Goal: Navigation & Orientation: Find specific page/section

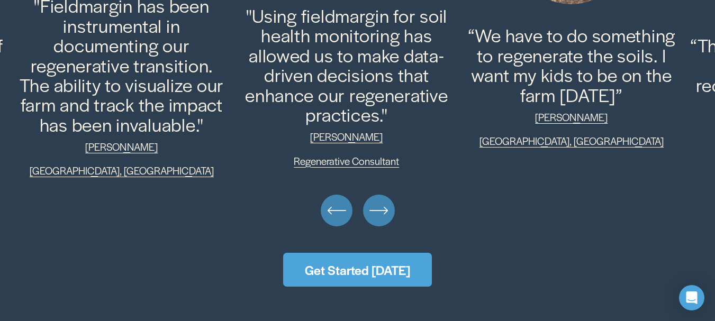
scroll to position [2569, 0]
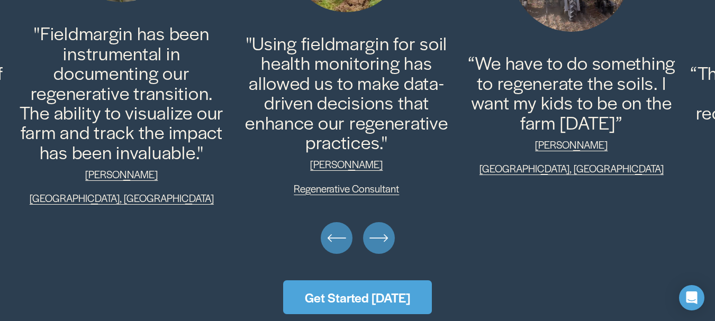
drag, startPoint x: 716, startPoint y: 179, endPoint x: 685, endPoint y: 167, distance: 33.5
click at [685, 167] on html "0 Skip to Content" at bounding box center [357, 34] width 715 height 5206
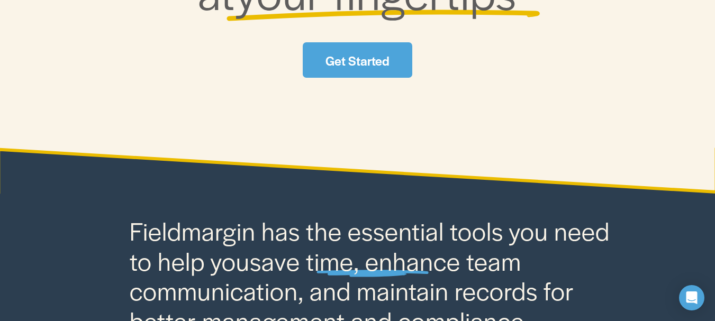
scroll to position [0, 0]
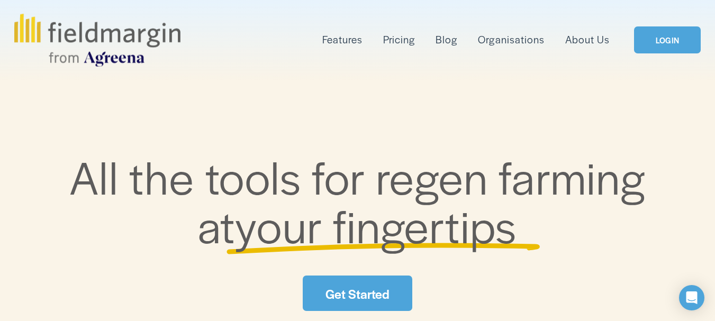
click at [401, 42] on link "Pricing" at bounding box center [399, 39] width 32 height 17
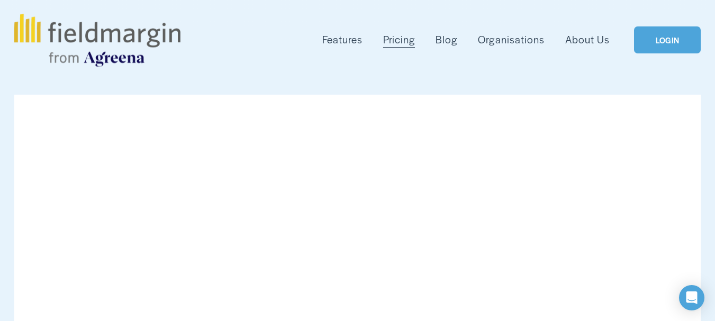
drag, startPoint x: 719, startPoint y: 23, endPoint x: 698, endPoint y: 2, distance: 29.9
click at [513, 42] on link "Organisations" at bounding box center [511, 39] width 66 height 17
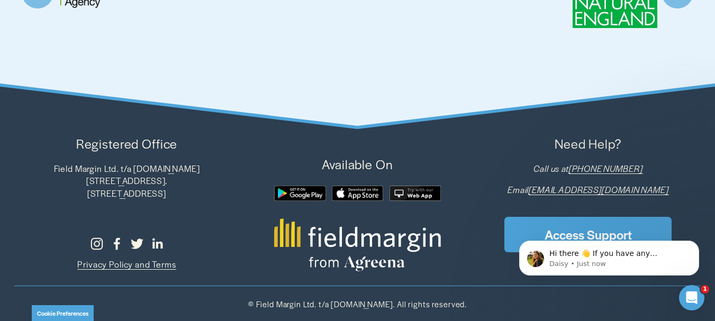
scroll to position [2735, 0]
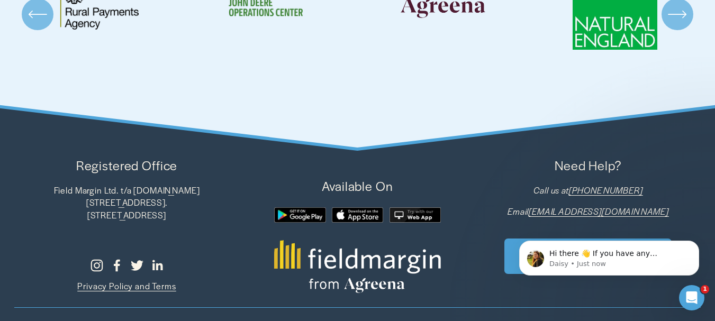
drag, startPoint x: 716, startPoint y: 17, endPoint x: 719, endPoint y: 290, distance: 273.0
